Goal: Entertainment & Leisure: Consume media (video, audio)

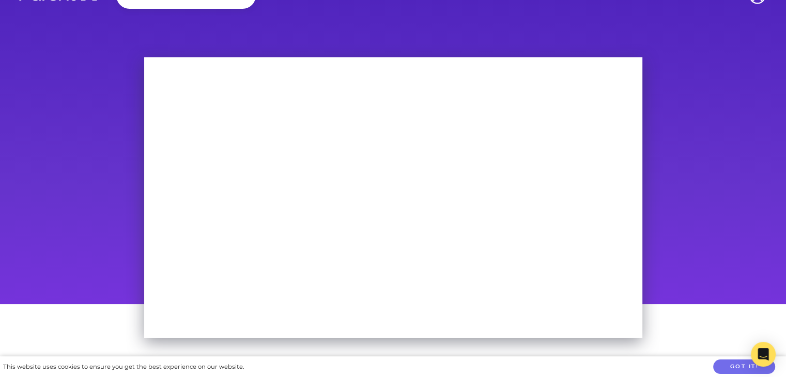
scroll to position [52, 0]
